Goal: Task Accomplishment & Management: Use online tool/utility

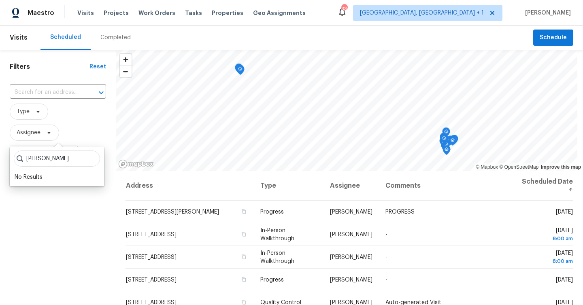
scroll to position [214, 0]
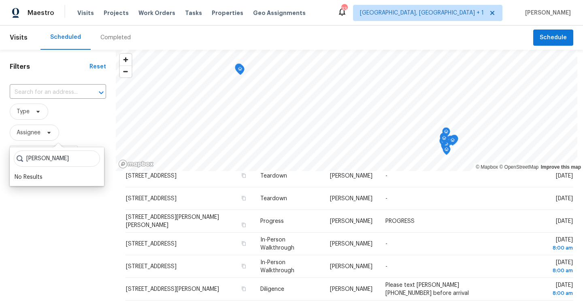
click at [86, 162] on input "[PERSON_NAME]" at bounding box center [57, 159] width 86 height 16
click at [86, 155] on input "[PERSON_NAME]" at bounding box center [57, 159] width 86 height 16
click at [86, 160] on input "[PERSON_NAME]" at bounding box center [57, 159] width 86 height 16
click at [57, 162] on input "search" at bounding box center [57, 159] width 86 height 16
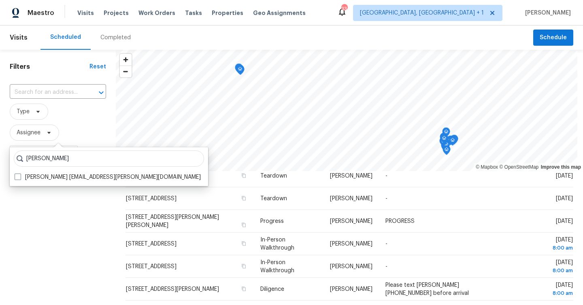
type input "[PERSON_NAME]"
click at [64, 176] on label "[PERSON_NAME] [EMAIL_ADDRESS][PERSON_NAME][DOMAIN_NAME]" at bounding box center [108, 177] width 186 height 8
click at [20, 176] on input "[PERSON_NAME] [EMAIL_ADDRESS][PERSON_NAME][DOMAIN_NAME]" at bounding box center [17, 175] width 5 height 5
checkbox input "true"
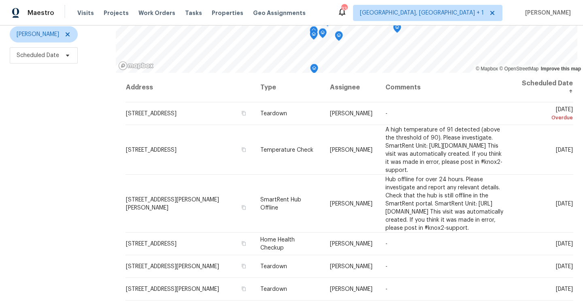
scroll to position [110, 0]
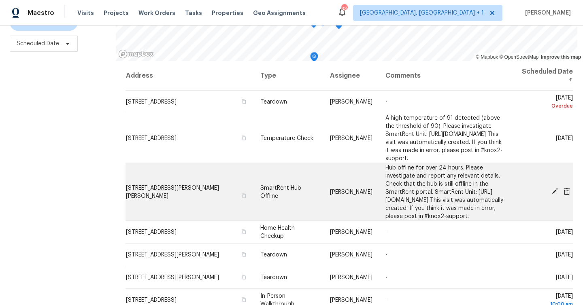
click at [556, 195] on icon at bounding box center [554, 191] width 6 height 6
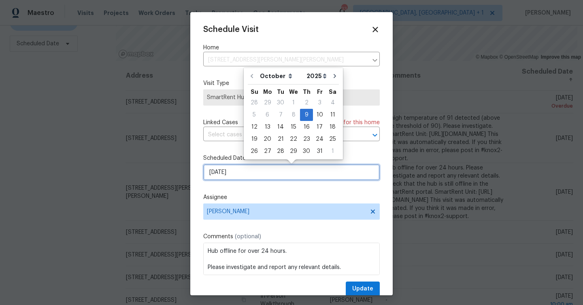
click at [258, 168] on input "[DATE]" at bounding box center [291, 172] width 177 height 16
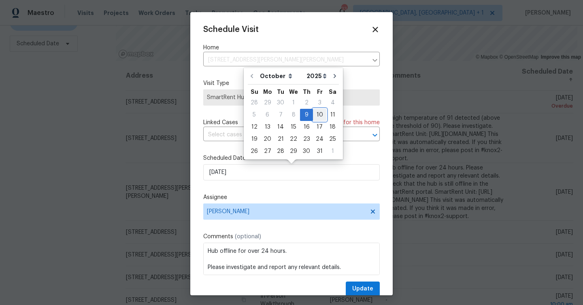
click at [316, 117] on div "10" at bounding box center [319, 114] width 13 height 11
type input "[DATE]"
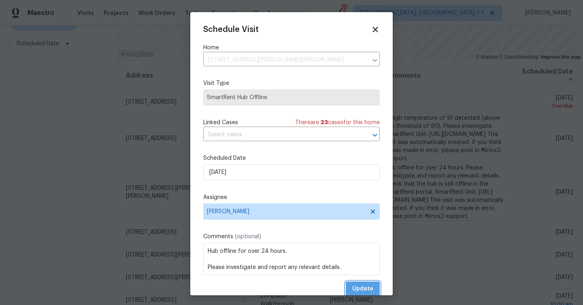
click at [359, 287] on span "Update" at bounding box center [362, 289] width 21 height 10
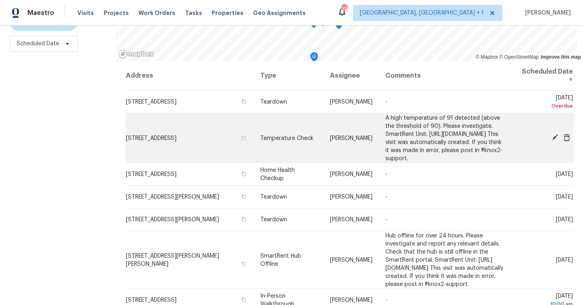
scroll to position [0, 0]
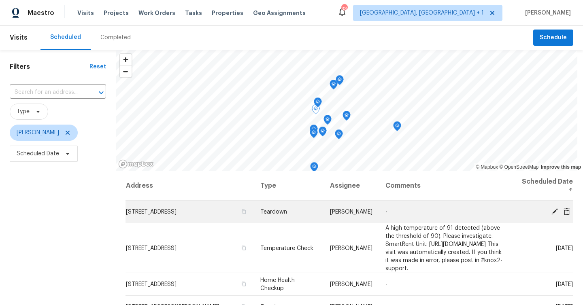
click at [556, 210] on icon at bounding box center [554, 211] width 6 height 6
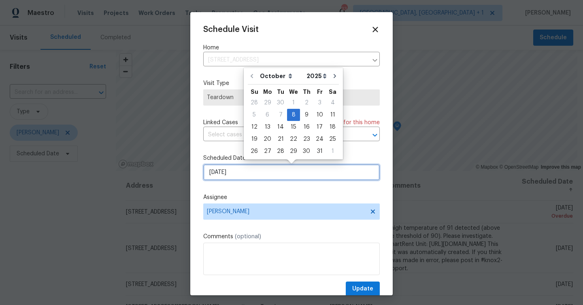
click at [250, 174] on input "[DATE]" at bounding box center [291, 172] width 177 height 16
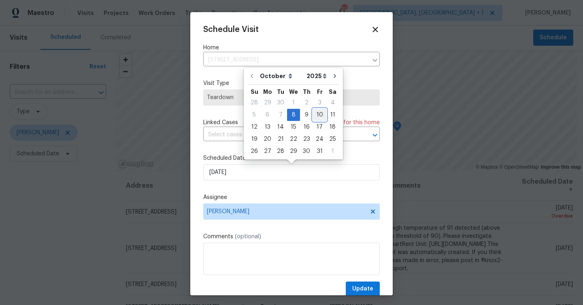
click at [318, 116] on div "10" at bounding box center [319, 114] width 13 height 11
type input "[DATE]"
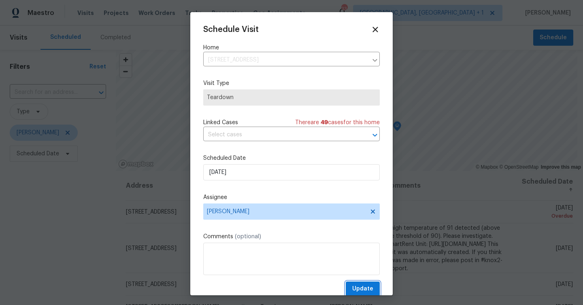
click at [363, 290] on span "Update" at bounding box center [362, 289] width 21 height 10
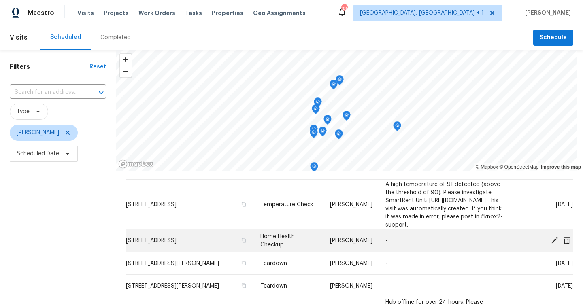
scroll to position [29, 0]
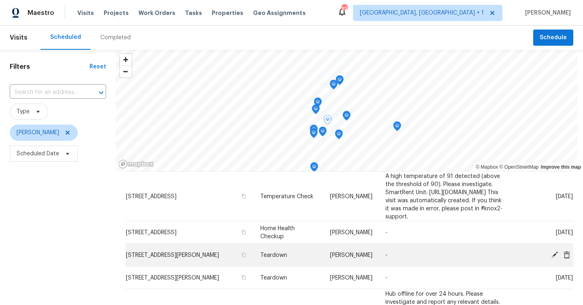
click at [557, 258] on icon at bounding box center [554, 254] width 6 height 6
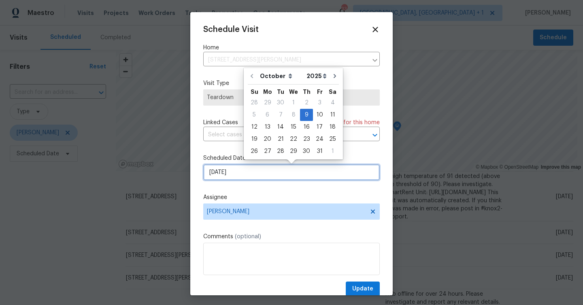
click at [251, 170] on input "[DATE]" at bounding box center [291, 172] width 177 height 16
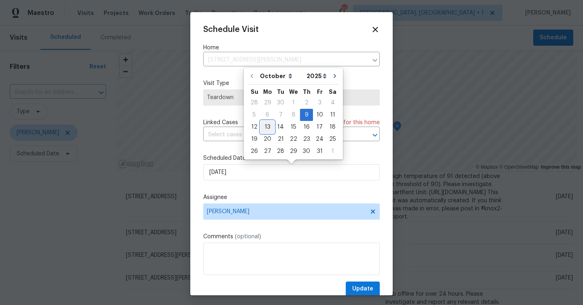
click at [270, 125] on div "13" at bounding box center [267, 126] width 13 height 11
type input "[DATE]"
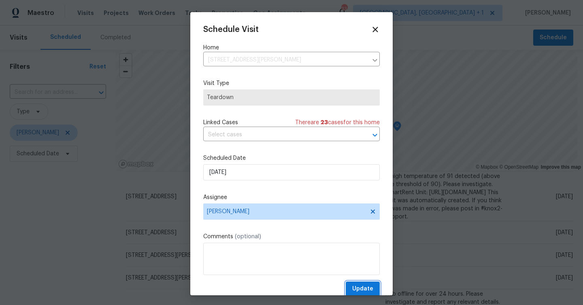
click at [368, 288] on span "Update" at bounding box center [362, 289] width 21 height 10
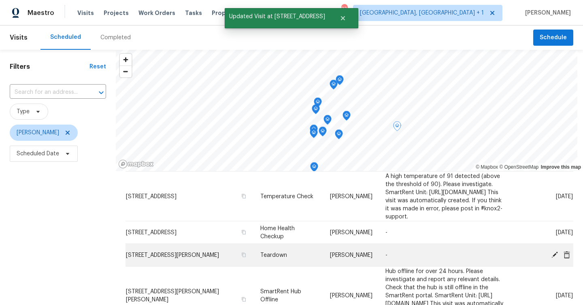
click at [557, 258] on icon at bounding box center [554, 254] width 6 height 6
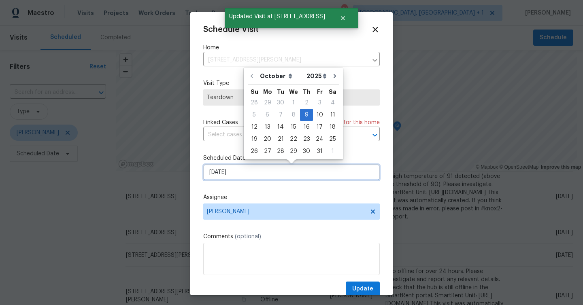
click at [262, 170] on input "[DATE]" at bounding box center [291, 172] width 177 height 16
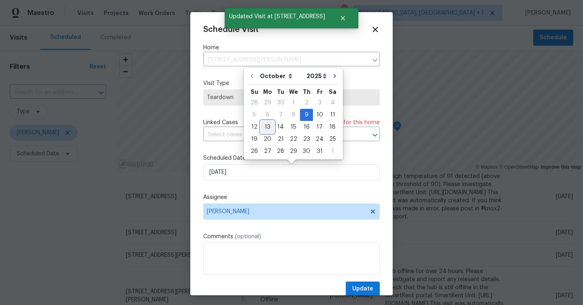
click at [268, 128] on div "13" at bounding box center [267, 126] width 13 height 11
type input "[DATE]"
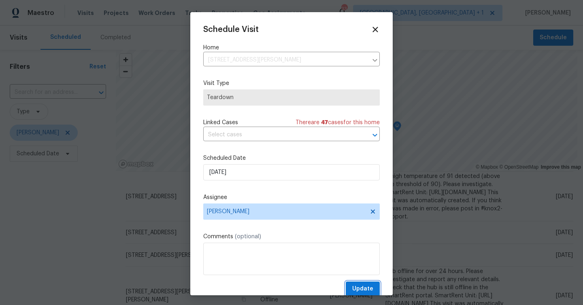
click at [373, 290] on span "Update" at bounding box center [362, 289] width 21 height 10
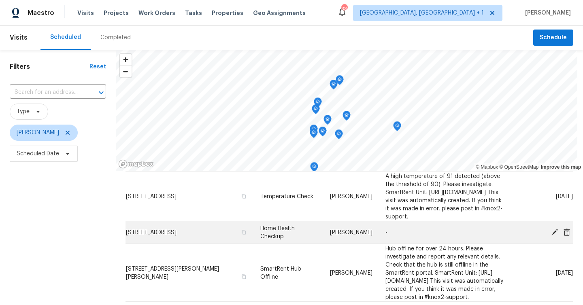
click at [556, 235] on icon at bounding box center [554, 232] width 6 height 6
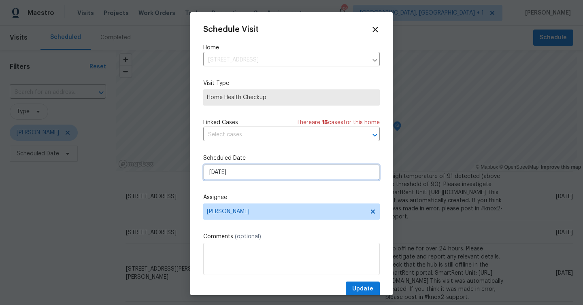
click at [259, 171] on input "[DATE]" at bounding box center [291, 172] width 177 height 16
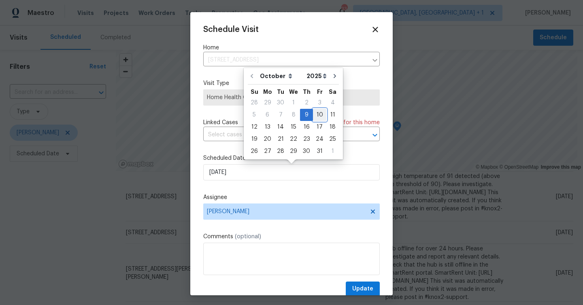
click at [317, 114] on div "10" at bounding box center [319, 114] width 13 height 11
type input "[DATE]"
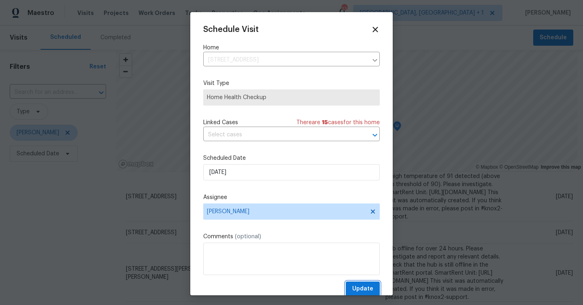
click at [371, 292] on span "Update" at bounding box center [362, 289] width 21 height 10
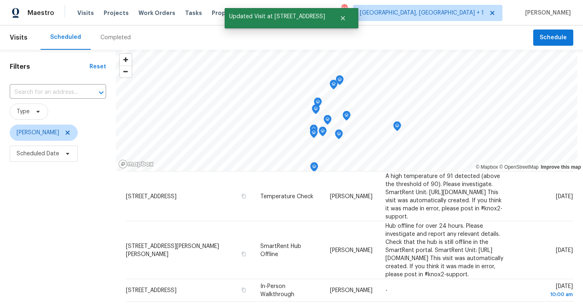
click at [50, 230] on div "Filters Reset ​ Type [PERSON_NAME] Scheduled Date" at bounding box center [58, 233] width 116 height 366
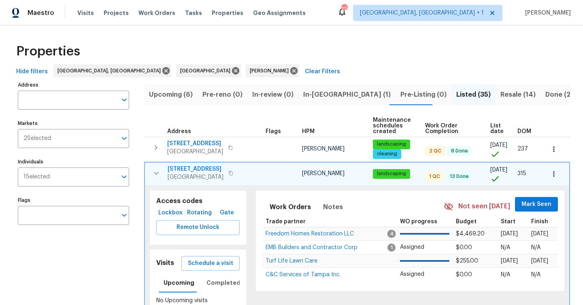
scroll to position [76, 0]
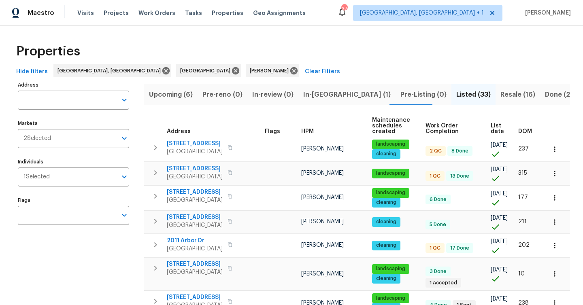
click at [175, 91] on span "Upcoming (6)" at bounding box center [171, 94] width 44 height 11
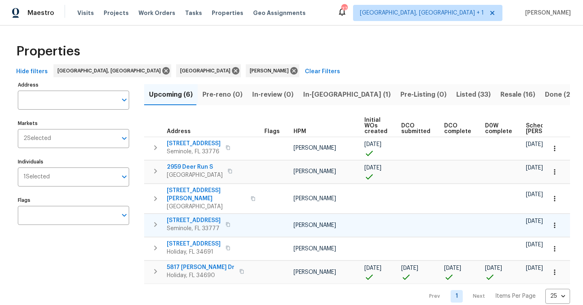
scroll to position [0, 0]
click at [528, 125] on span "Scheduled COE" at bounding box center [549, 128] width 46 height 11
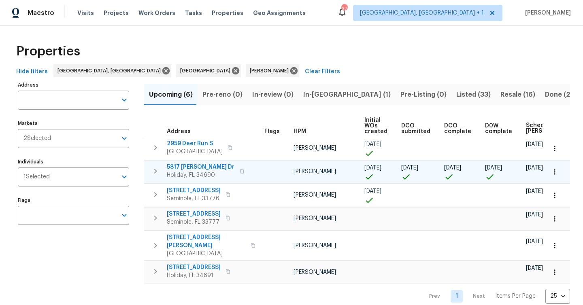
scroll to position [0, 98]
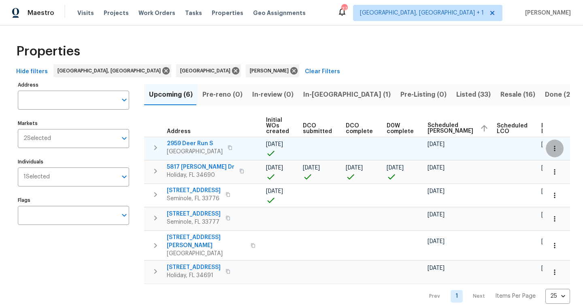
click at [554, 151] on icon "button" at bounding box center [555, 149] width 8 height 8
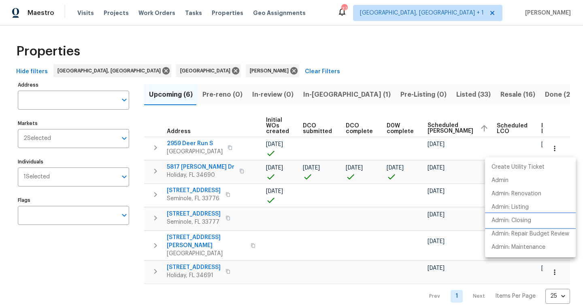
click at [534, 222] on li "Admin: Closing" at bounding box center [530, 220] width 91 height 13
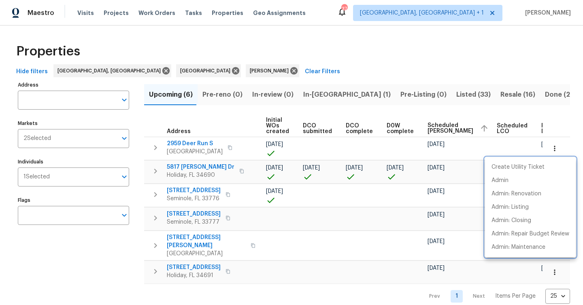
click at [385, 210] on div at bounding box center [291, 152] width 583 height 305
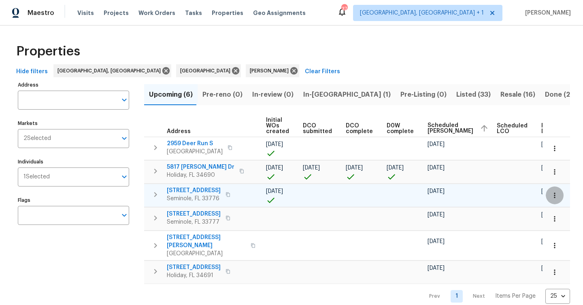
click at [555, 194] on icon "button" at bounding box center [555, 195] width 8 height 8
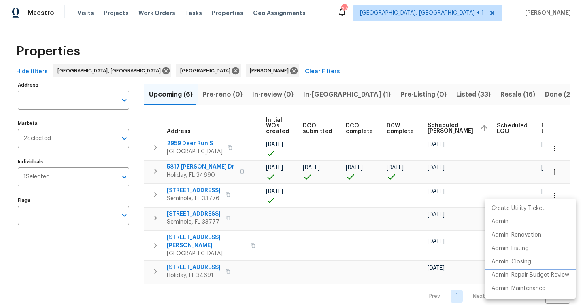
click at [531, 265] on p "Admin: Closing" at bounding box center [511, 262] width 40 height 9
